Goal: Find specific page/section: Find specific page/section

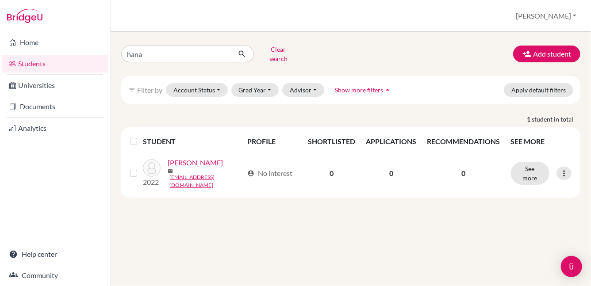
click at [25, 62] on link "Students" at bounding box center [55, 64] width 107 height 18
click at [224, 54] on input "hana" at bounding box center [176, 54] width 110 height 17
click at [221, 49] on input "hana" at bounding box center [176, 54] width 110 height 17
click at [218, 85] on button "Account Status" at bounding box center [197, 90] width 62 height 14
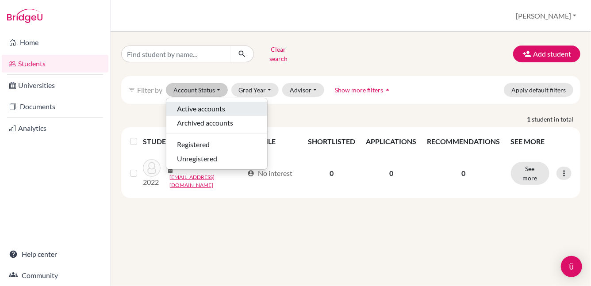
click at [219, 104] on span "Active accounts" at bounding box center [201, 109] width 48 height 11
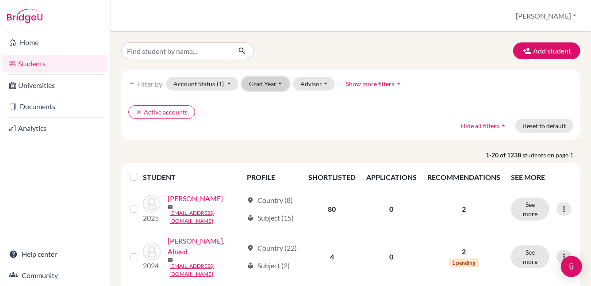
click at [277, 82] on button "Grad Year" at bounding box center [266, 84] width 48 height 14
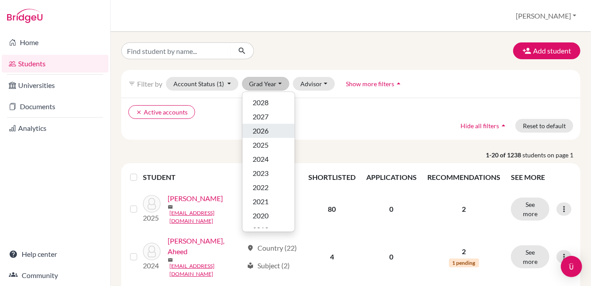
click at [268, 135] on span "2026" at bounding box center [261, 131] width 16 height 11
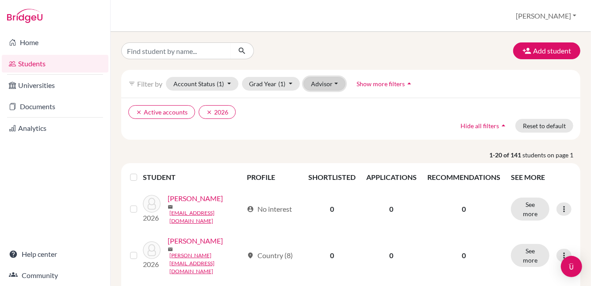
click at [331, 84] on button "Advisor" at bounding box center [325, 84] width 42 height 14
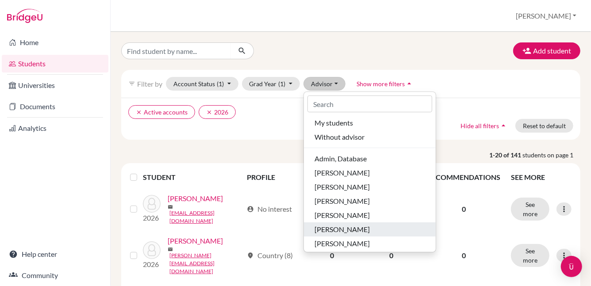
click at [331, 224] on span "[PERSON_NAME]" at bounding box center [342, 229] width 55 height 11
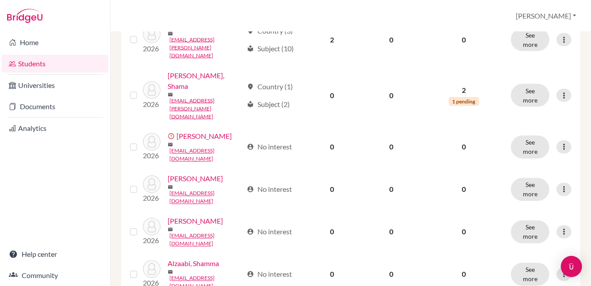
scroll to position [739, 0]
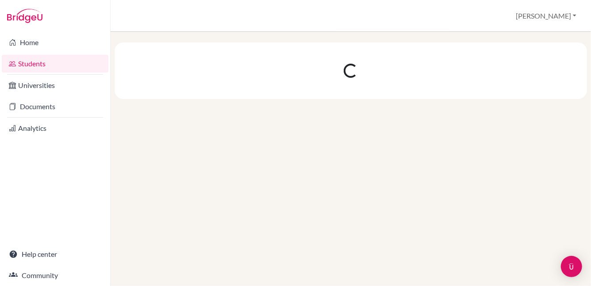
scroll to position [0, 0]
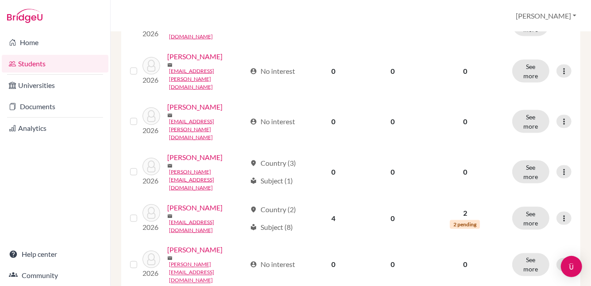
scroll to position [623, 0]
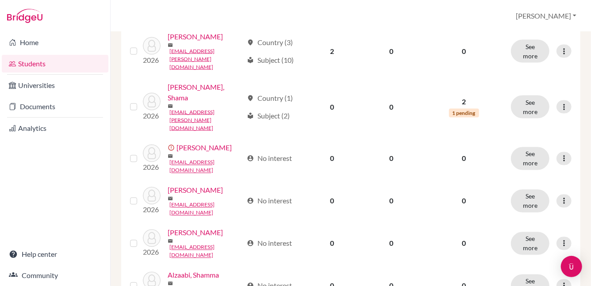
scroll to position [739, 0]
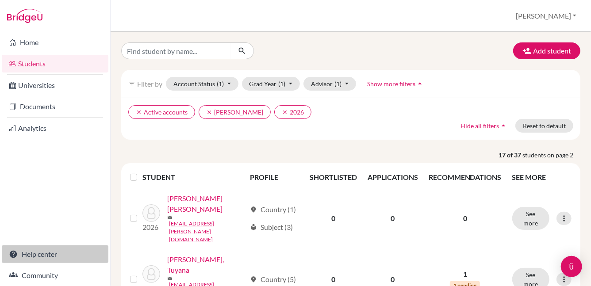
click at [41, 255] on link "Help center" at bounding box center [55, 255] width 107 height 18
